Goal: Find specific page/section: Find specific page/section

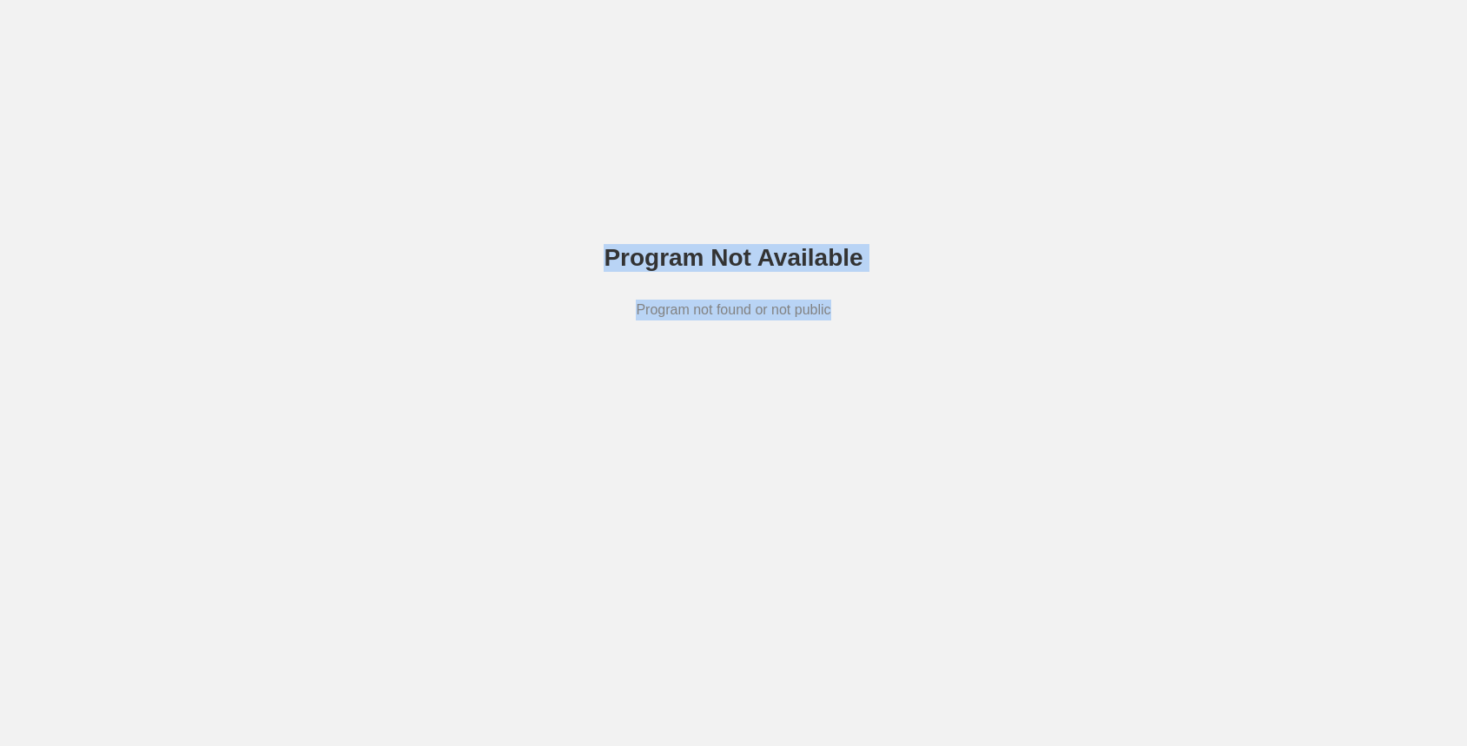
drag, startPoint x: 0, startPoint y: 0, endPoint x: 881, endPoint y: 392, distance: 963.8
click at [881, 392] on div "Program Not Available Program not found or not public" at bounding box center [733, 289] width 1467 height 443
copy div "Program Not Available Program not found or not public"
click at [805, 201] on div "Program Not Available Program not found or not public" at bounding box center [733, 289] width 1467 height 443
